Goal: Information Seeking & Learning: Learn about a topic

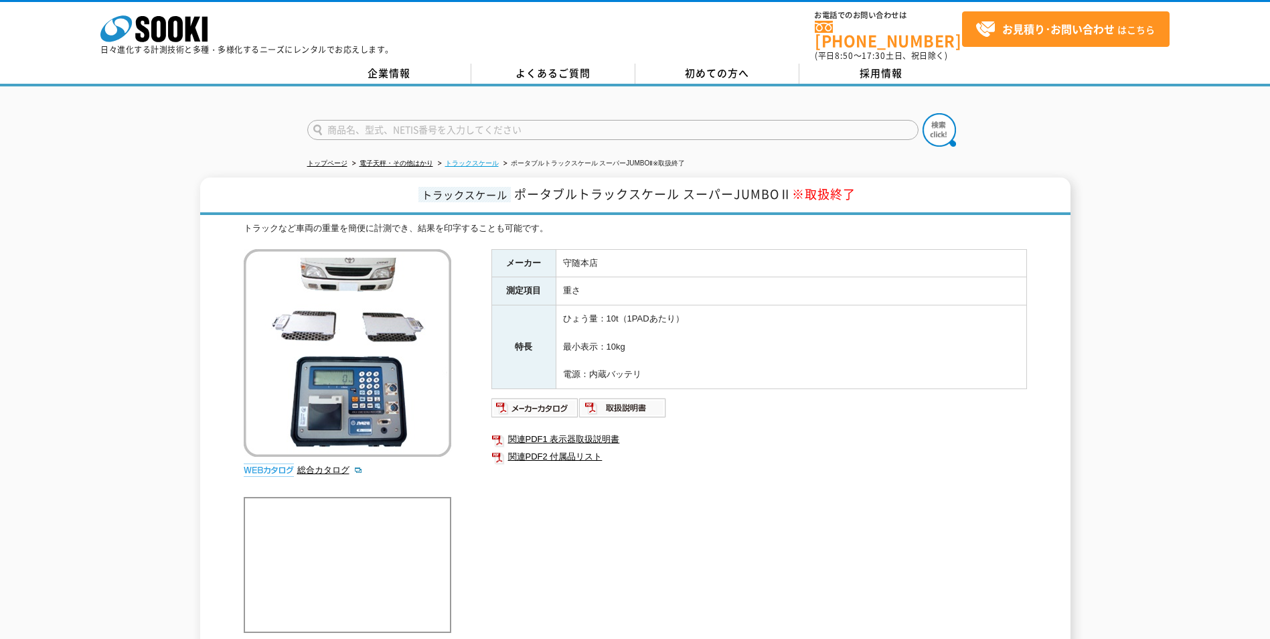
click at [491, 159] on link "トラックスケール" at bounding box center [472, 162] width 54 height 7
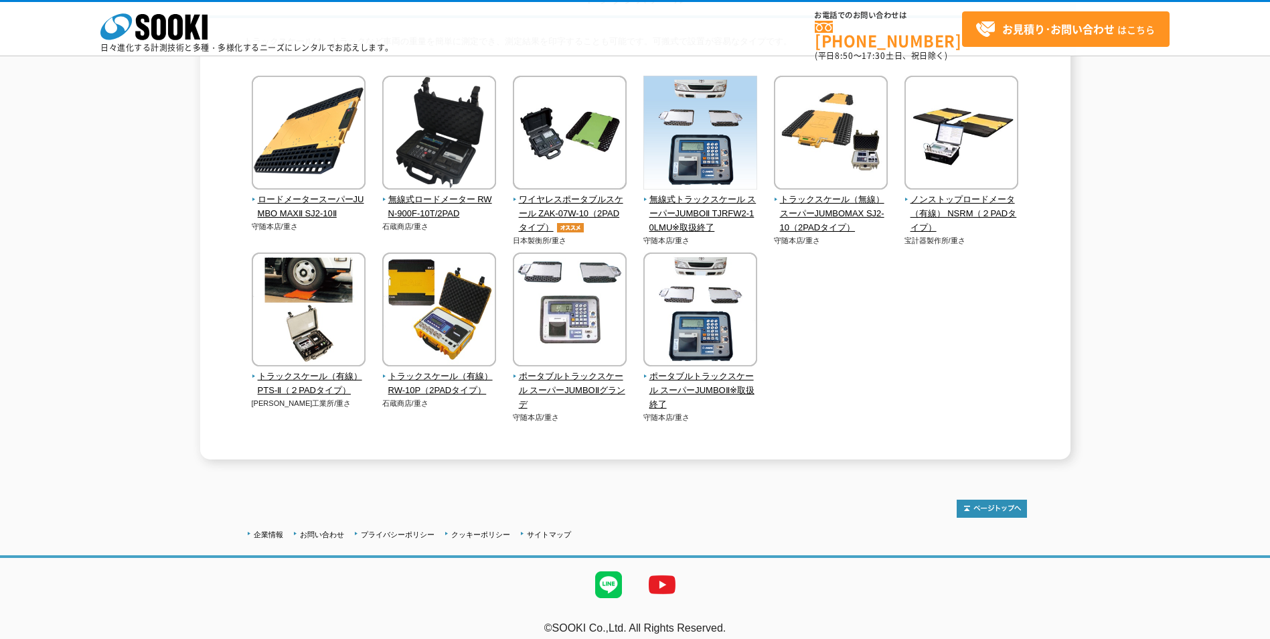
scroll to position [67, 0]
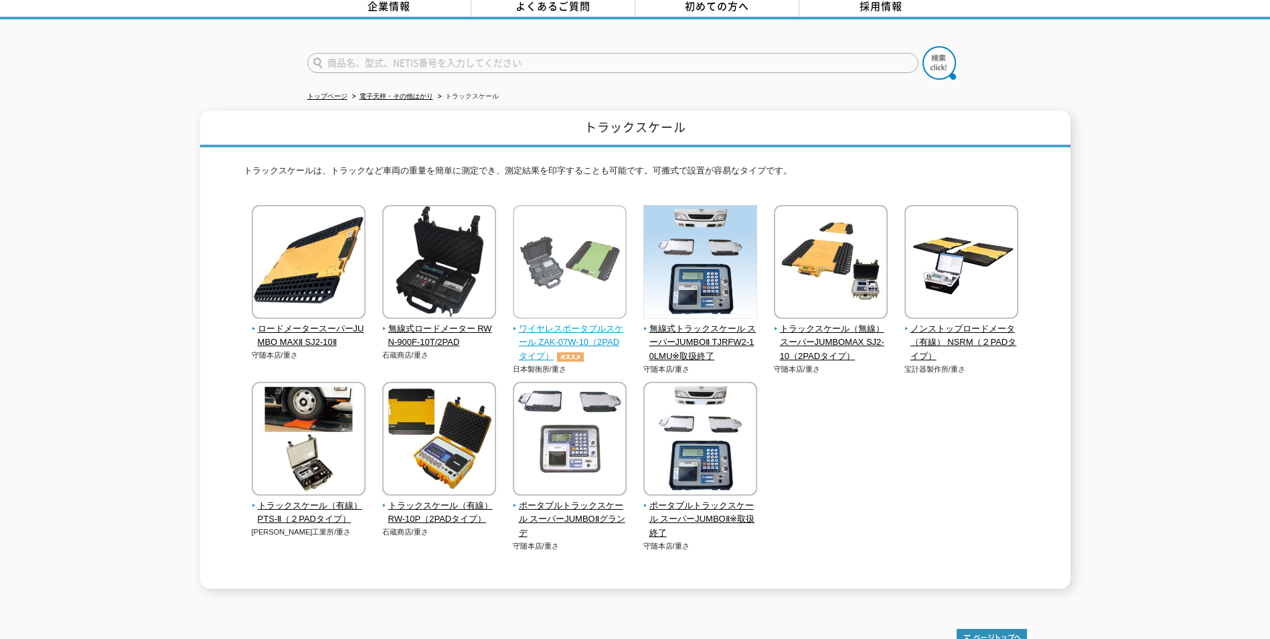
click at [578, 339] on span "ワイヤレスポータブルスケール ZAK-07W-10（2PADタイプ）" at bounding box center [570, 342] width 114 height 41
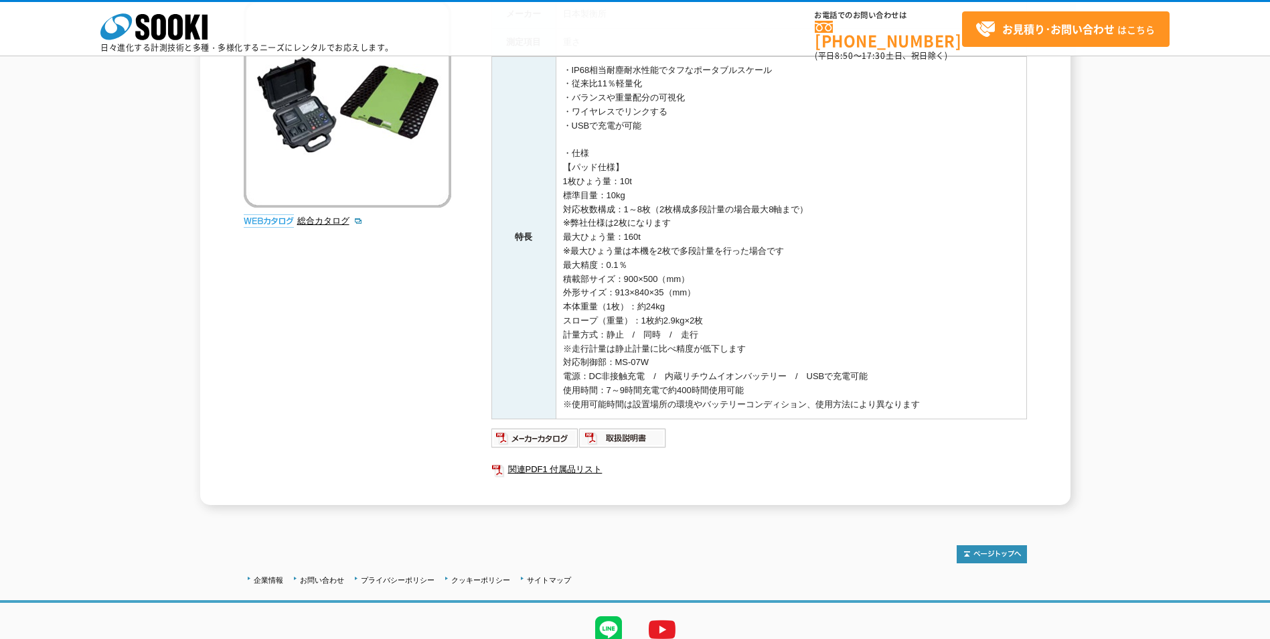
scroll to position [257, 0]
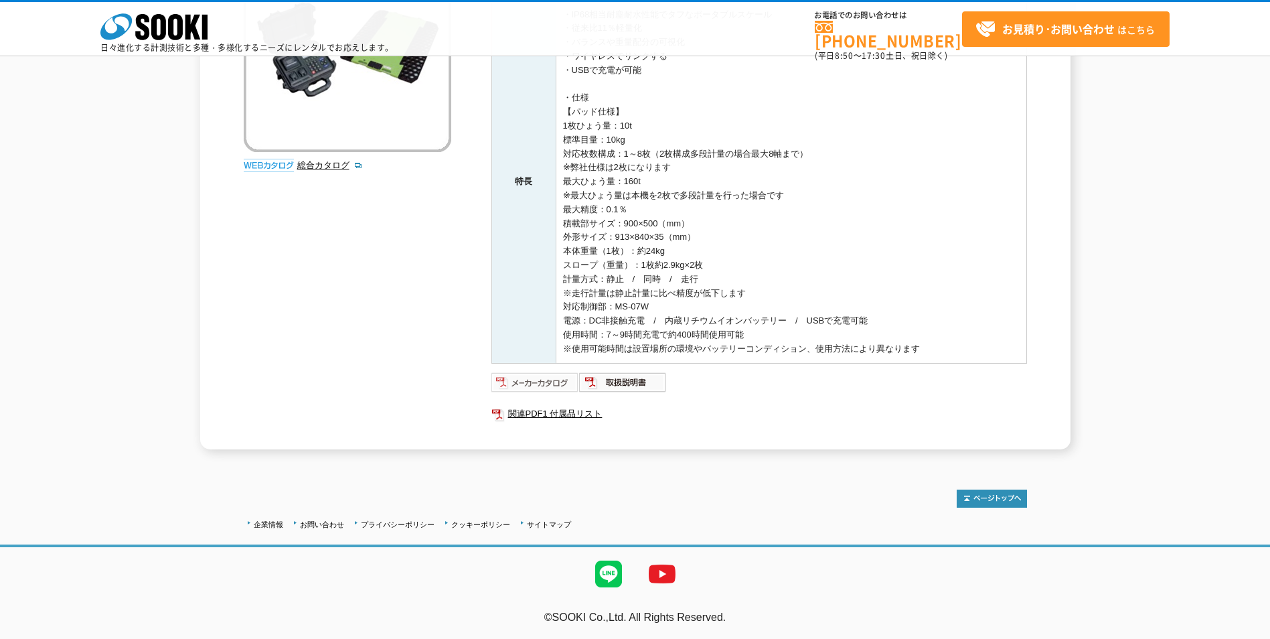
click at [544, 379] on img at bounding box center [535, 381] width 88 height 21
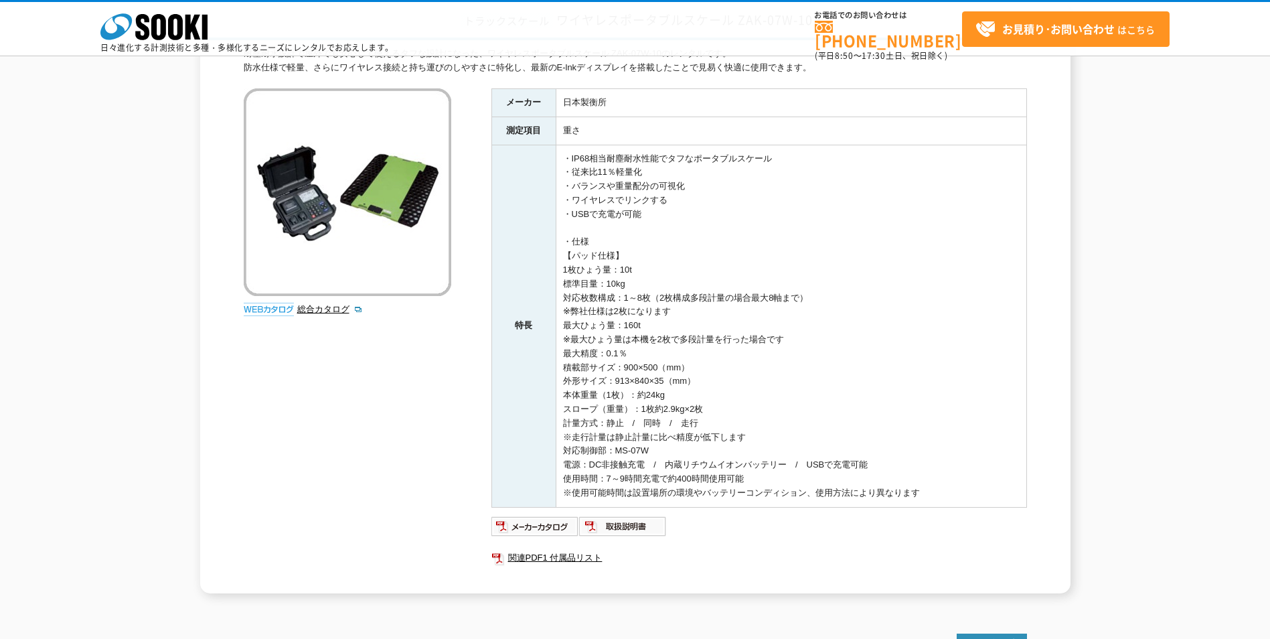
scroll to position [56, 0]
